Goal: Task Accomplishment & Management: Use online tool/utility

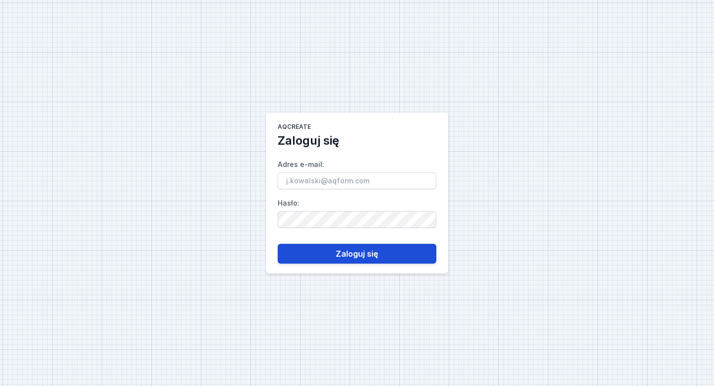
type input "[EMAIL_ADDRESS][DOMAIN_NAME]"
click at [349, 253] on button "Zaloguj się" at bounding box center [357, 254] width 159 height 20
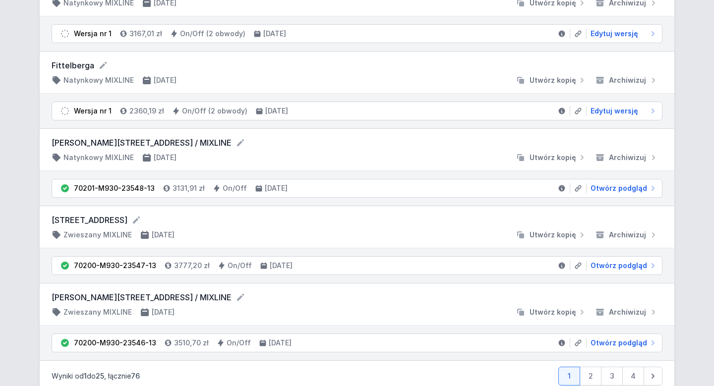
scroll to position [1701, 0]
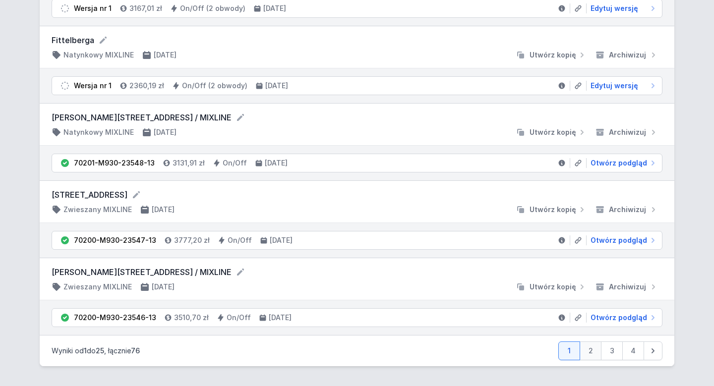
click at [595, 355] on link "2" at bounding box center [591, 351] width 22 height 19
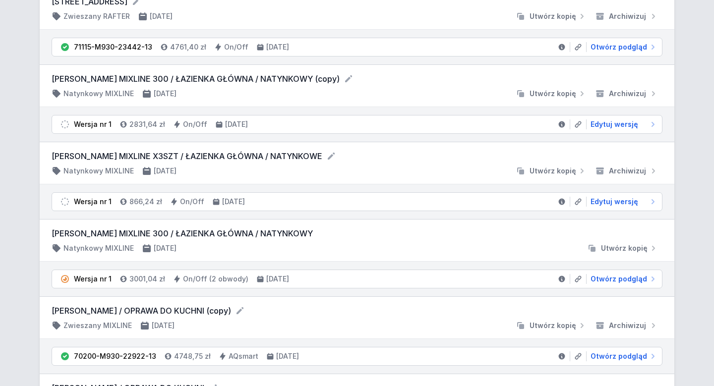
scroll to position [347, 0]
click at [628, 126] on span "Edytuj wersję" at bounding box center [615, 125] width 48 height 10
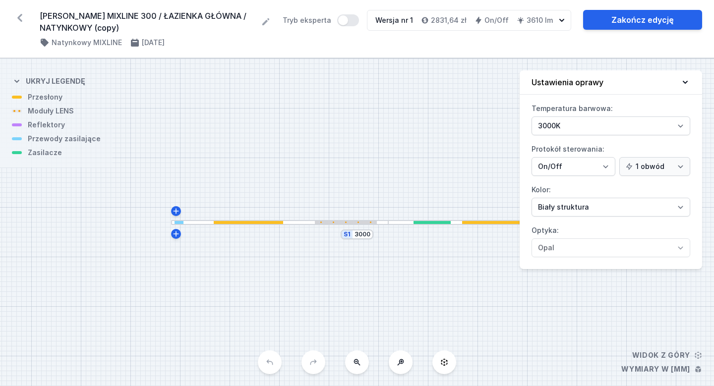
click at [20, 12] on icon at bounding box center [20, 18] width 16 height 16
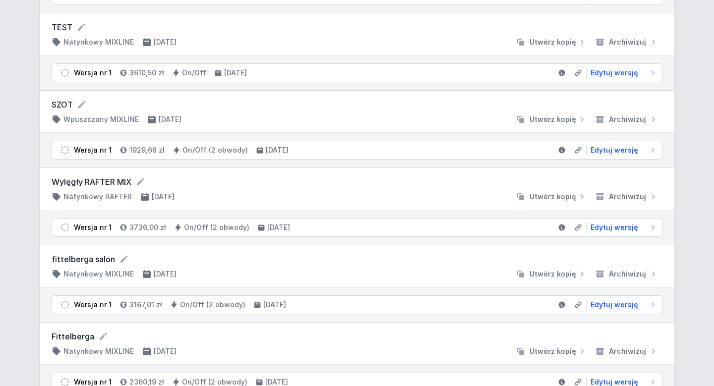
scroll to position [1701, 0]
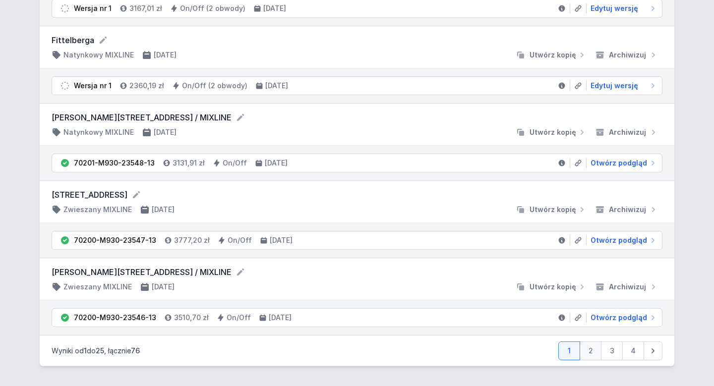
click at [591, 353] on link "2" at bounding box center [591, 351] width 22 height 19
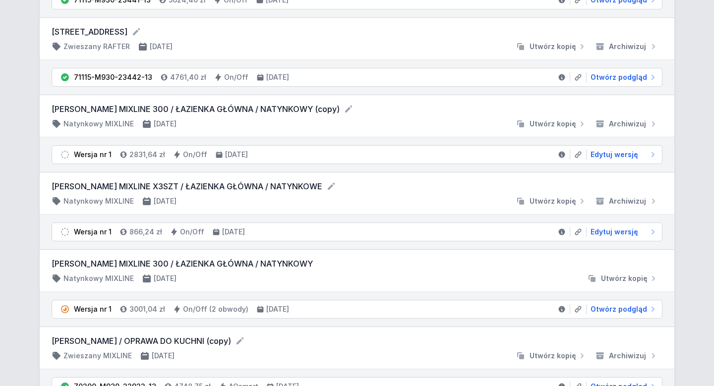
scroll to position [312, 0]
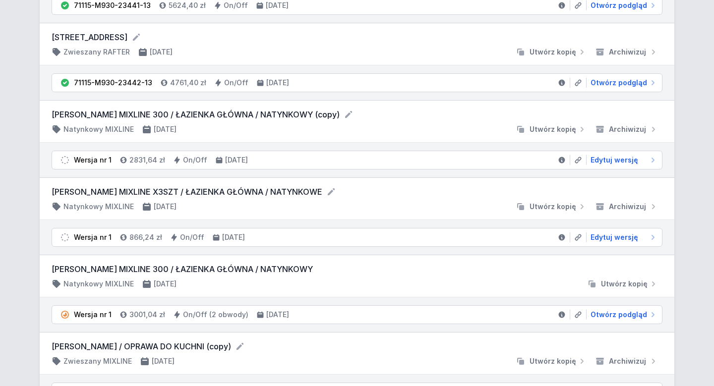
click at [303, 126] on div at bounding box center [347, 129] width 327 height 10
click at [561, 129] on span "Utwórz kopię" at bounding box center [553, 129] width 47 height 10
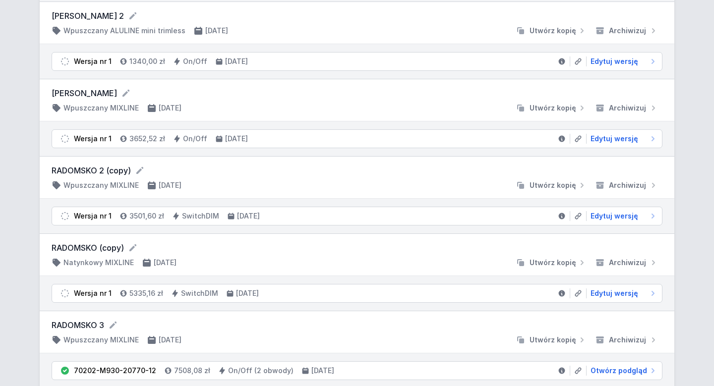
scroll to position [1701, 0]
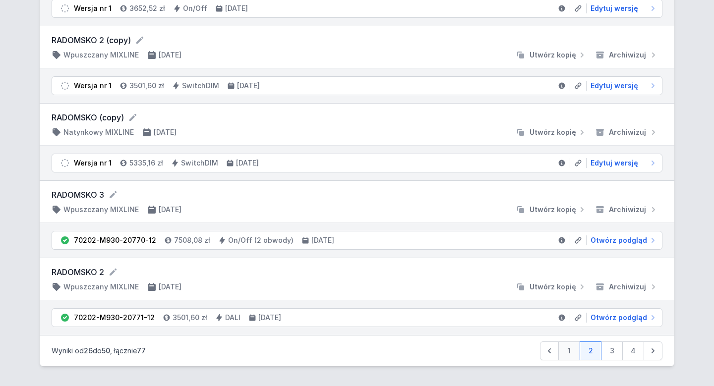
click at [566, 354] on link "1" at bounding box center [569, 351] width 22 height 19
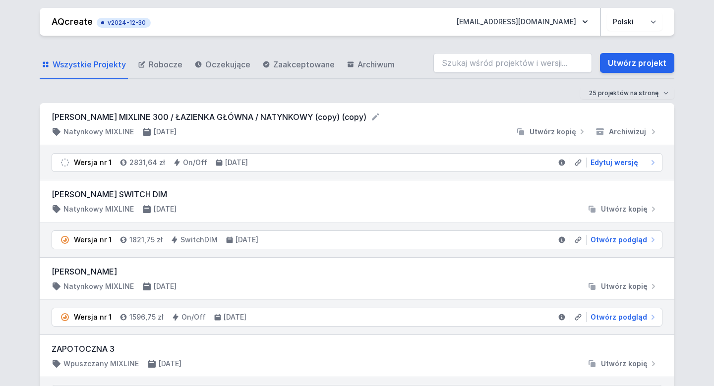
click at [339, 131] on div at bounding box center [347, 132] width 327 height 10
click at [370, 119] on icon at bounding box center [375, 117] width 10 height 10
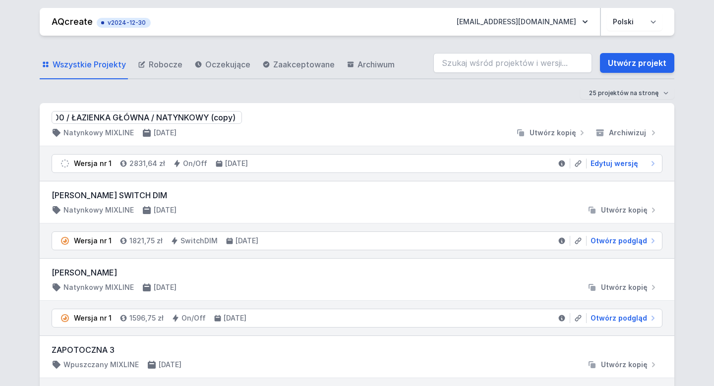
click at [183, 117] on input "[PERSON_NAME] MIXLINE 300 / ŁAZIENKA GŁÓWNA / NATYNKOWY (copy) (copy)" at bounding box center [147, 117] width 190 height 13
drag, startPoint x: 183, startPoint y: 117, endPoint x: 392, endPoint y: 117, distance: 208.3
click at [392, 117] on form "[PERSON_NAME] MIXLINE 300 / ŁAZIENKA GŁÓWNA / NATYNKOWY (copy) (copy)" at bounding box center [357, 117] width 611 height 13
type input "[PERSON_NAME] MIXLINE 300 / ŁAZIENKA GŁÓWNA / NATYNKOWY"
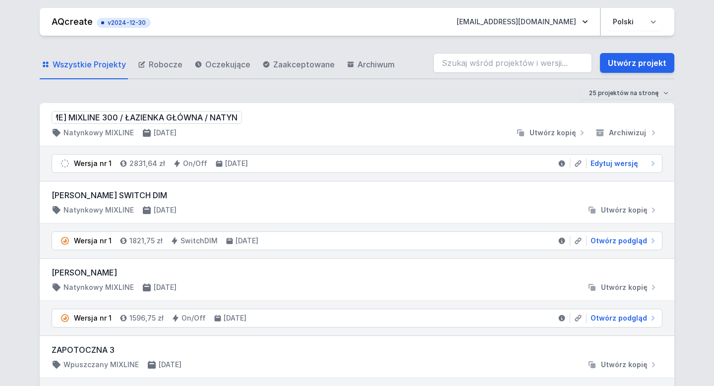
click at [326, 131] on div at bounding box center [347, 133] width 327 height 10
click at [608, 166] on span "Edytuj wersję" at bounding box center [615, 163] width 48 height 10
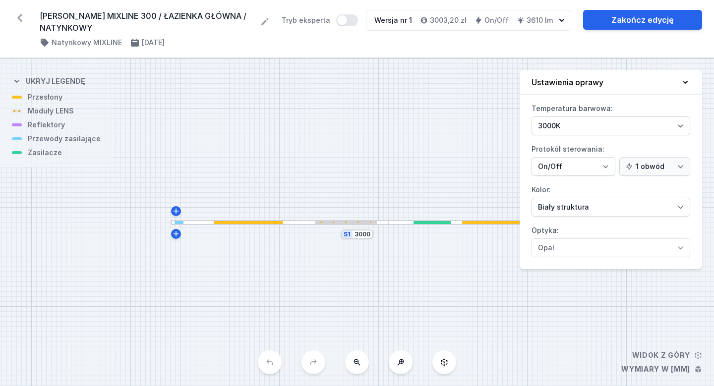
click at [400, 287] on div "S1 3000" at bounding box center [357, 223] width 714 height 328
click at [604, 24] on link "Zakończ edycję" at bounding box center [642, 20] width 119 height 20
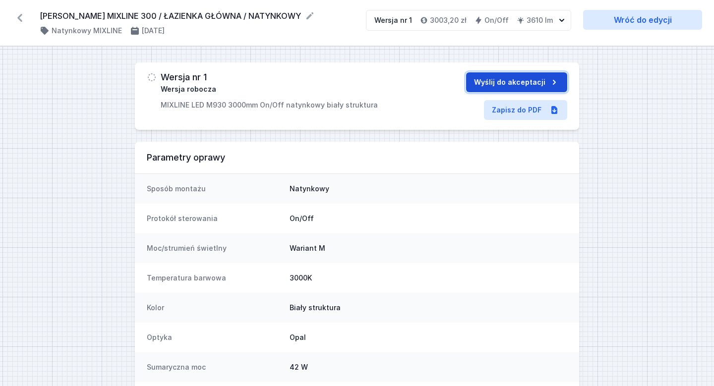
click at [519, 76] on button "Wyślij do akceptacji" at bounding box center [516, 82] width 101 height 20
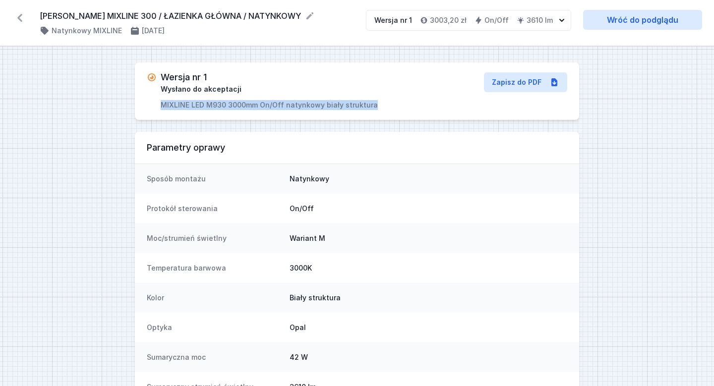
drag, startPoint x: 377, startPoint y: 101, endPoint x: 163, endPoint y: 97, distance: 214.2
click at [163, 97] on div "Wersja nr 1 Wysłano do akceptacji MIXLINE LED M930 3000mm On/Off natynkowy biał…" at bounding box center [287, 91] width 280 height 38
copy p "MIXLINE LED M930 3000mm On/Off natynkowy biały struktura"
click at [25, 13] on icon at bounding box center [20, 18] width 16 height 16
